Goal: Task Accomplishment & Management: Use online tool/utility

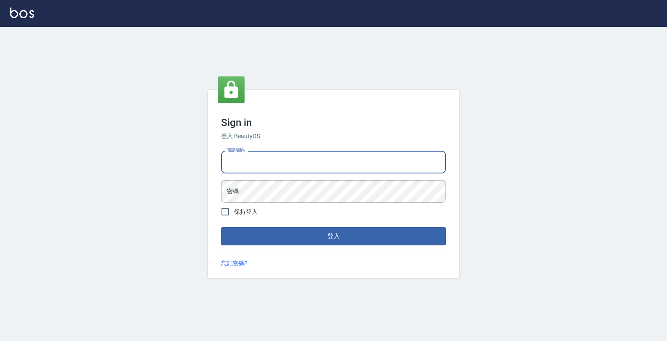
click at [296, 158] on input "電話號碼" at bounding box center [333, 162] width 225 height 23
type input "4265909"
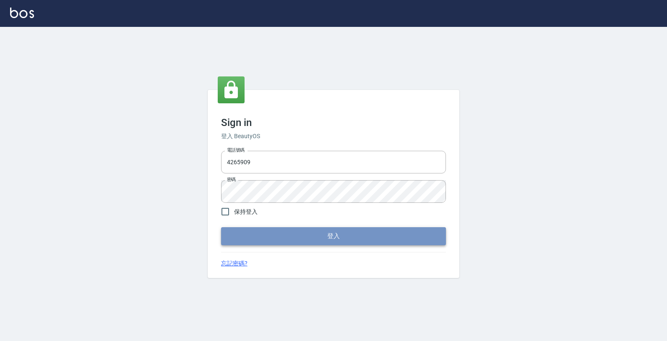
click at [395, 242] on button "登入" at bounding box center [333, 236] width 225 height 18
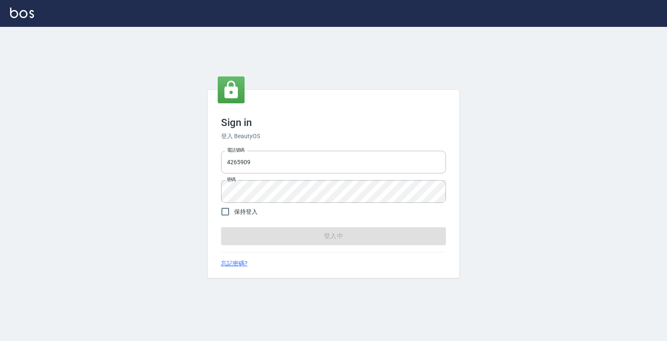
click at [395, 242] on form "電話號碼 4265909 電話號碼 密碼 密碼 保持登入 登入中" at bounding box center [333, 195] width 225 height 97
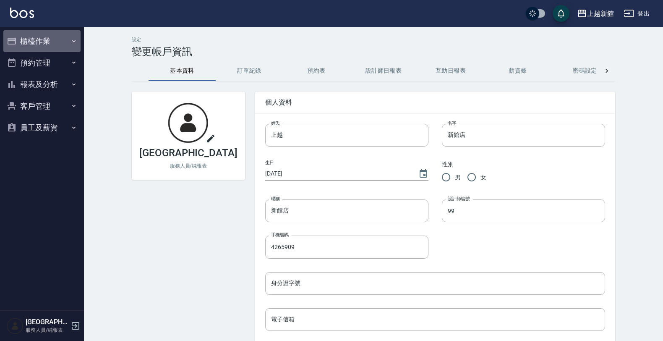
click at [25, 41] on button "櫃檯作業" at bounding box center [41, 41] width 77 height 22
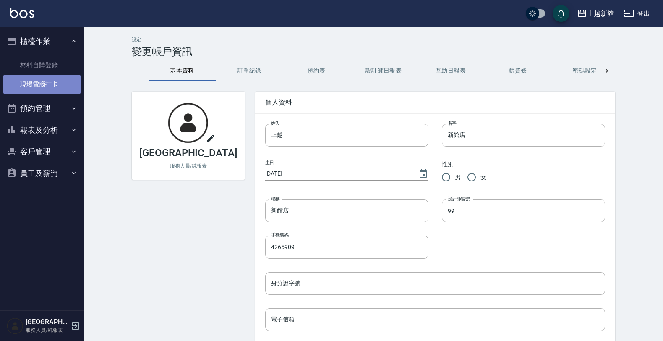
click at [32, 78] on link "現場電腦打卡" at bounding box center [41, 84] width 77 height 19
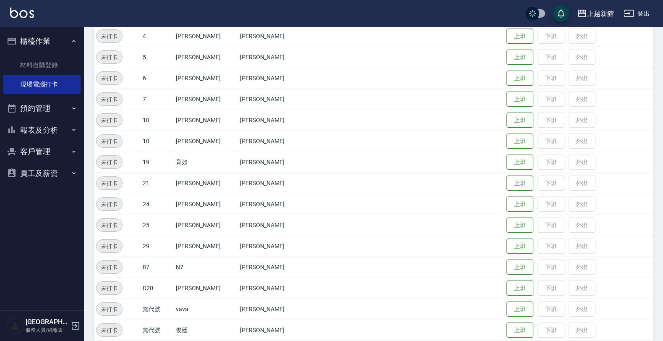
scroll to position [182, 0]
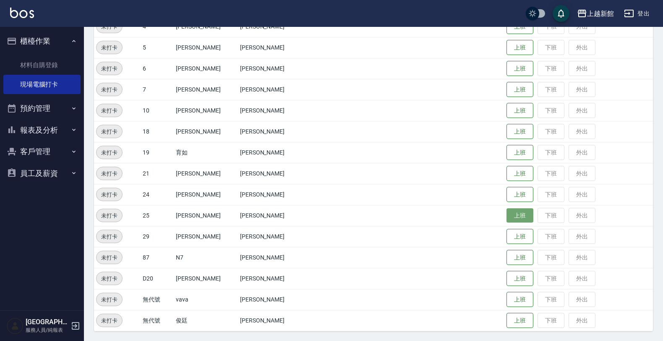
click at [506, 216] on button "上班" at bounding box center [519, 215] width 27 height 15
click at [506, 46] on button "上班" at bounding box center [519, 47] width 27 height 15
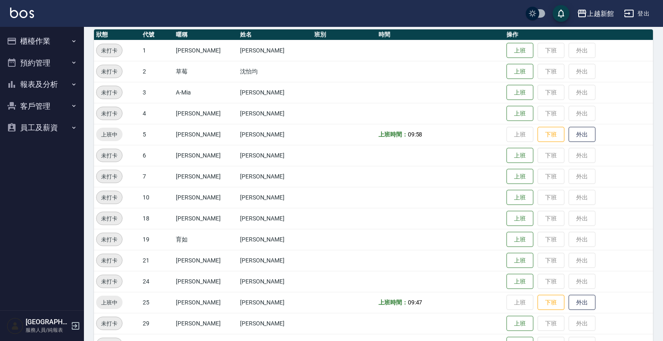
scroll to position [182, 0]
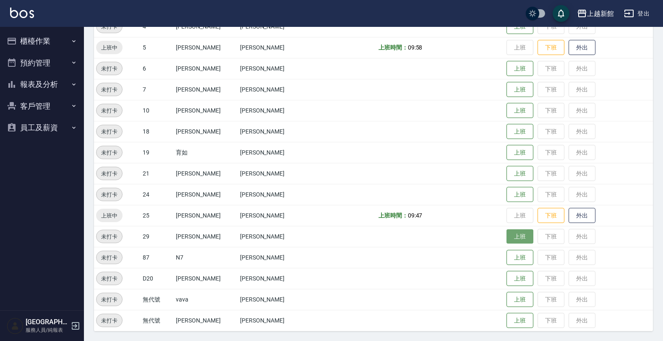
click at [512, 234] on button "上班" at bounding box center [519, 236] width 27 height 15
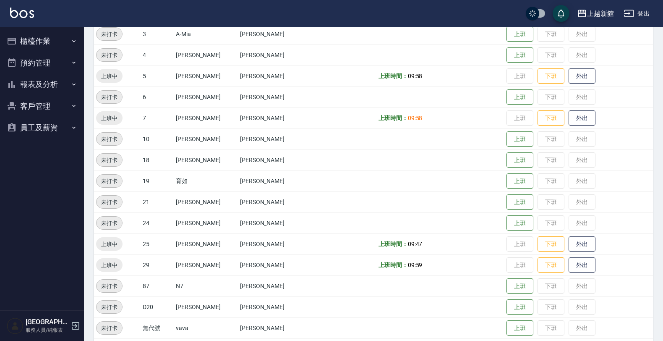
scroll to position [130, 0]
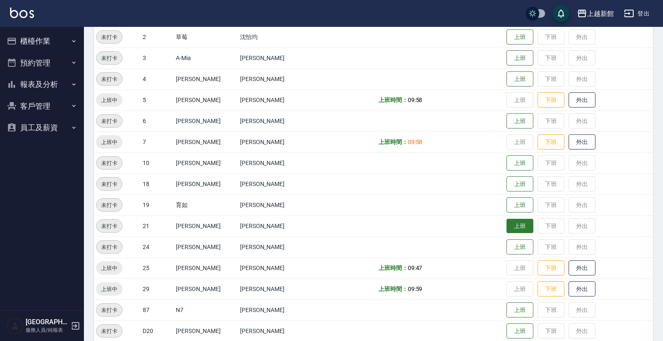
click at [506, 228] on button "上班" at bounding box center [519, 226] width 27 height 15
